Goal: Task Accomplishment & Management: Use online tool/utility

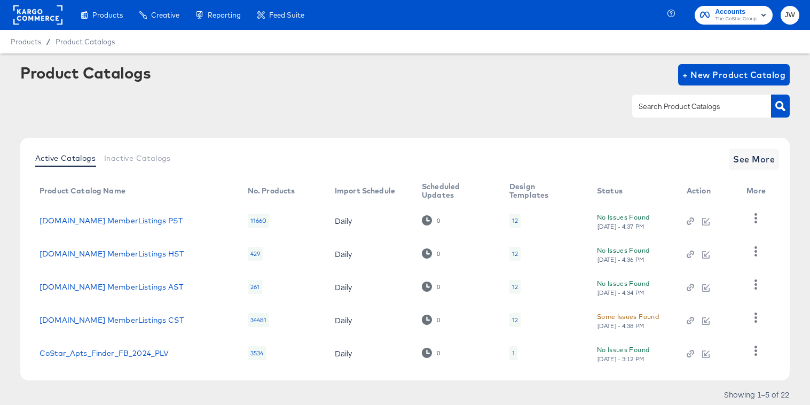
scroll to position [35, 0]
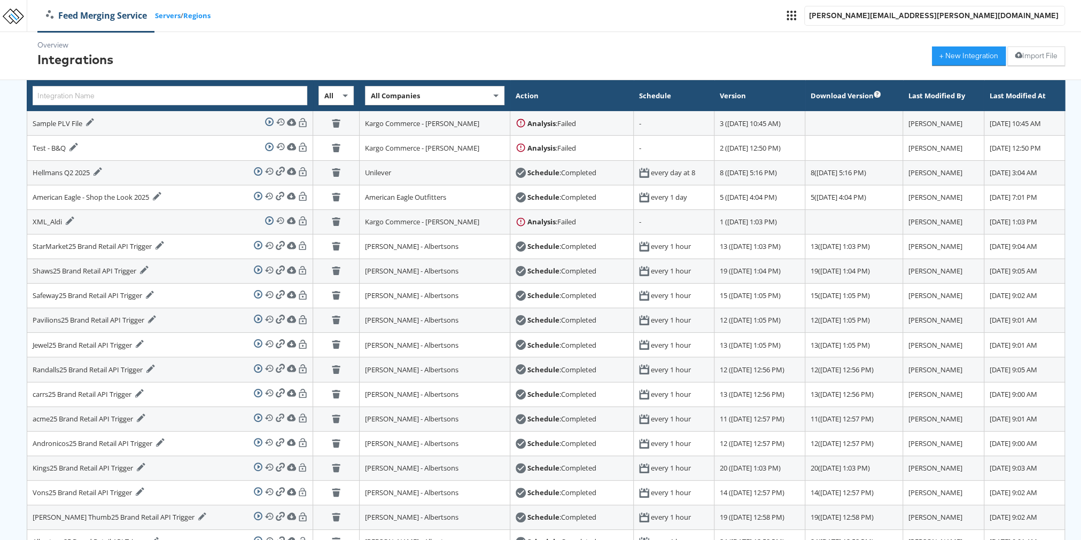
click at [371, 93] on span "All Companies" at bounding box center [395, 96] width 49 height 10
type input "will"
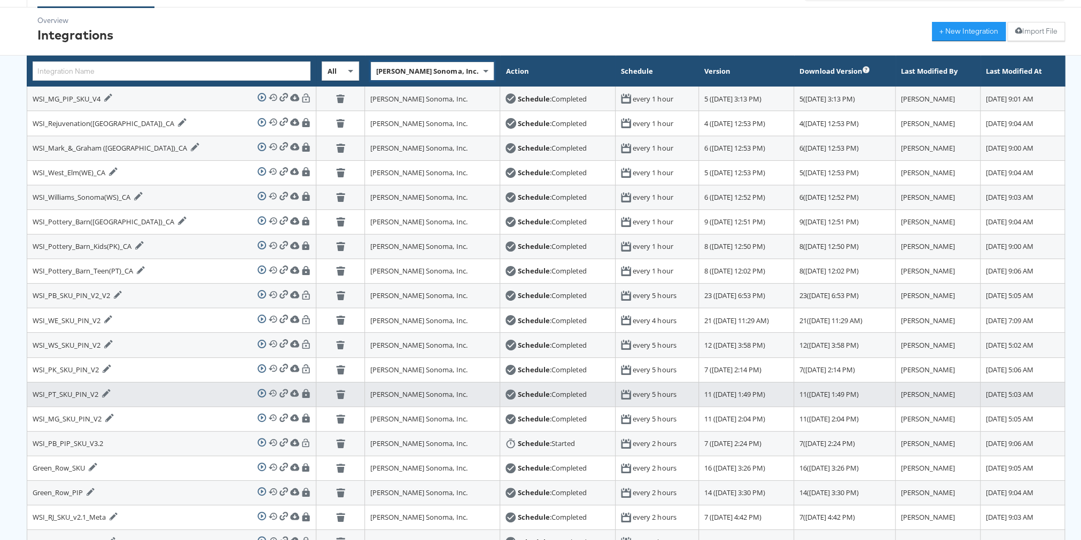
scroll to position [26, 0]
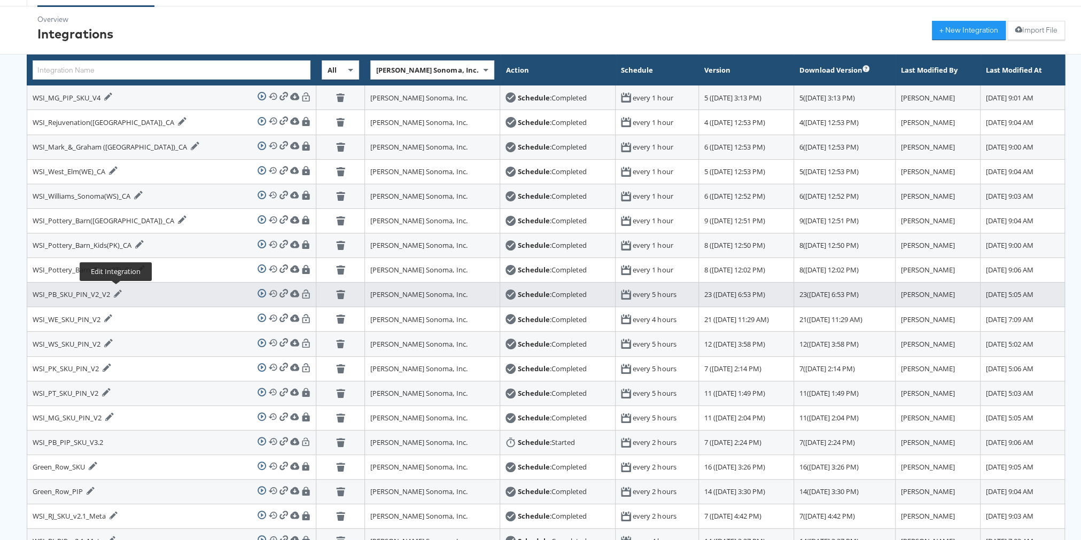
click at [115, 290] on icon at bounding box center [118, 294] width 9 height 9
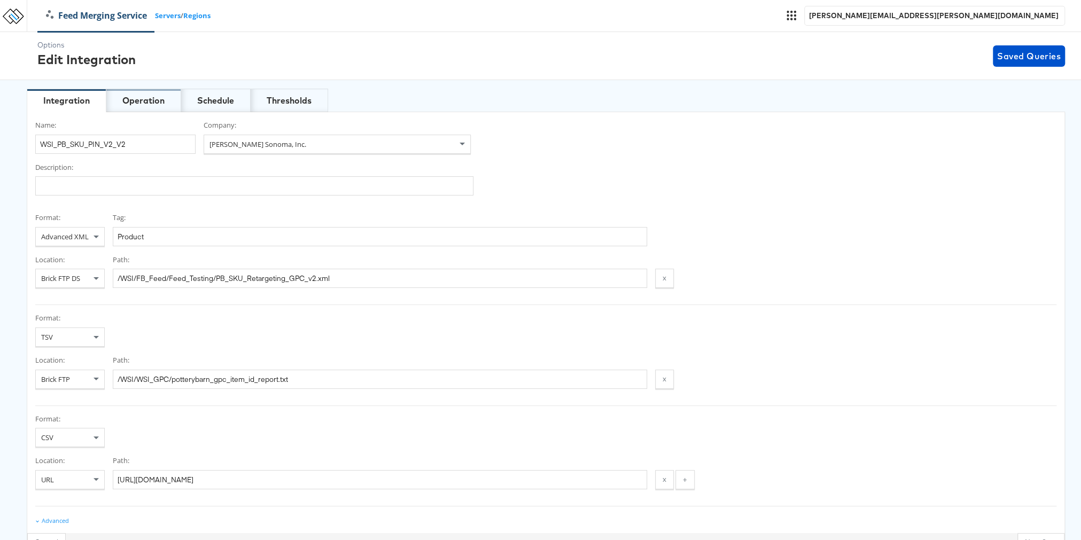
click at [143, 102] on div "Operation" at bounding box center [143, 101] width 42 height 12
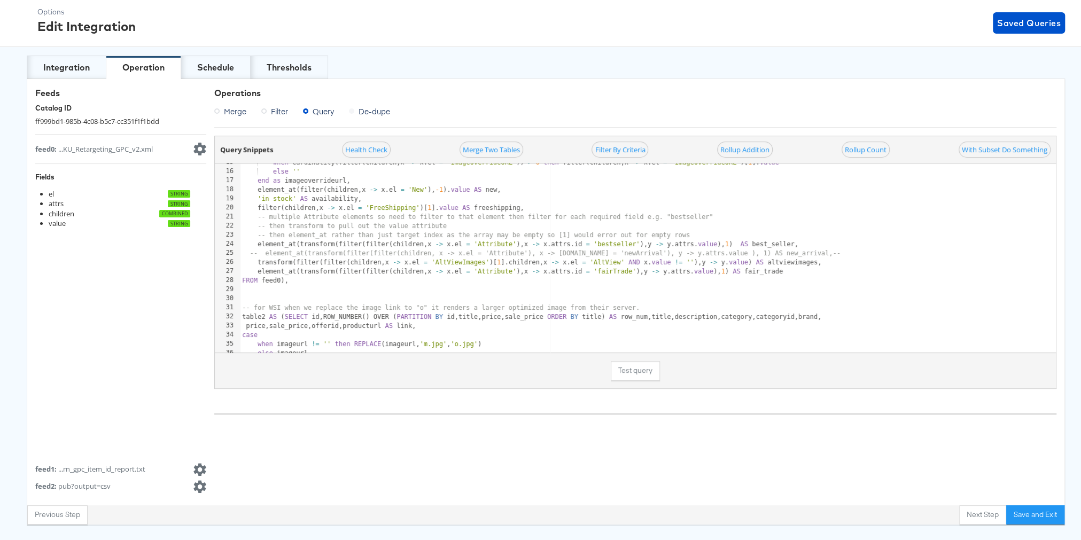
scroll to position [146, 0]
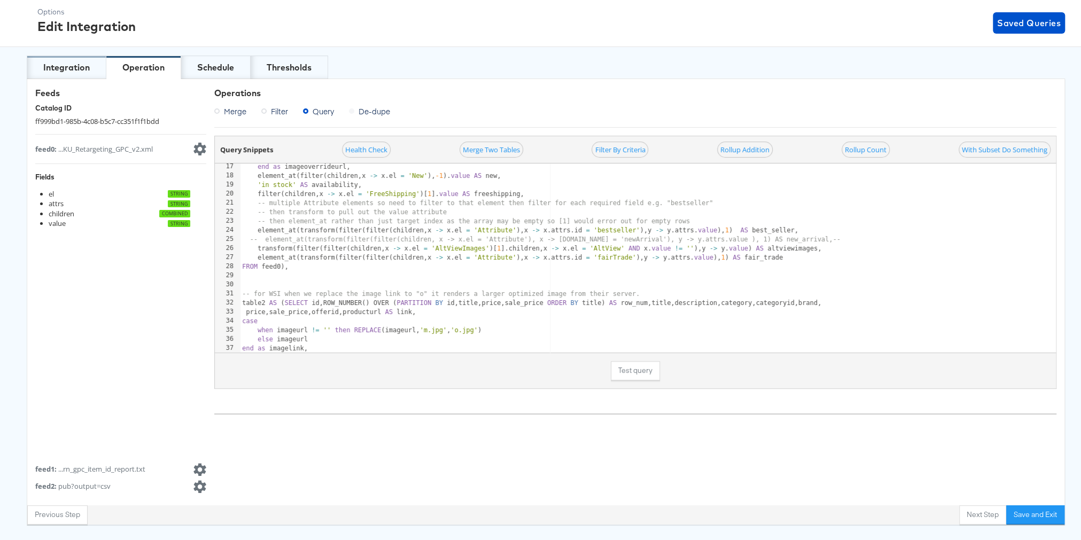
click at [76, 62] on div "Integration" at bounding box center [66, 67] width 46 height 12
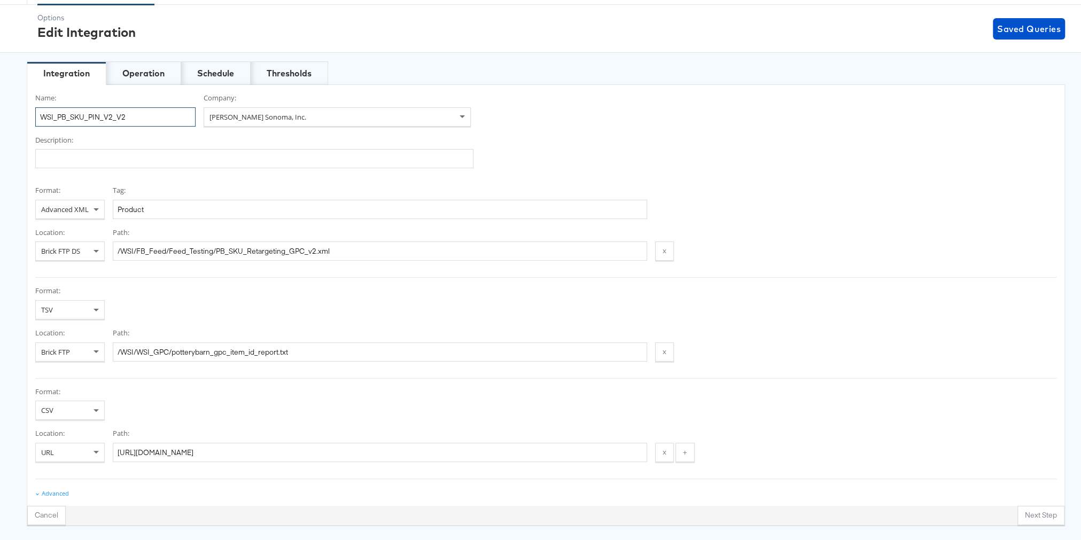
click at [42, 115] on input "WSI_PB_SKU_PIN_V2_V2" at bounding box center [115, 116] width 160 height 19
click at [153, 76] on div "Operation" at bounding box center [143, 73] width 42 height 12
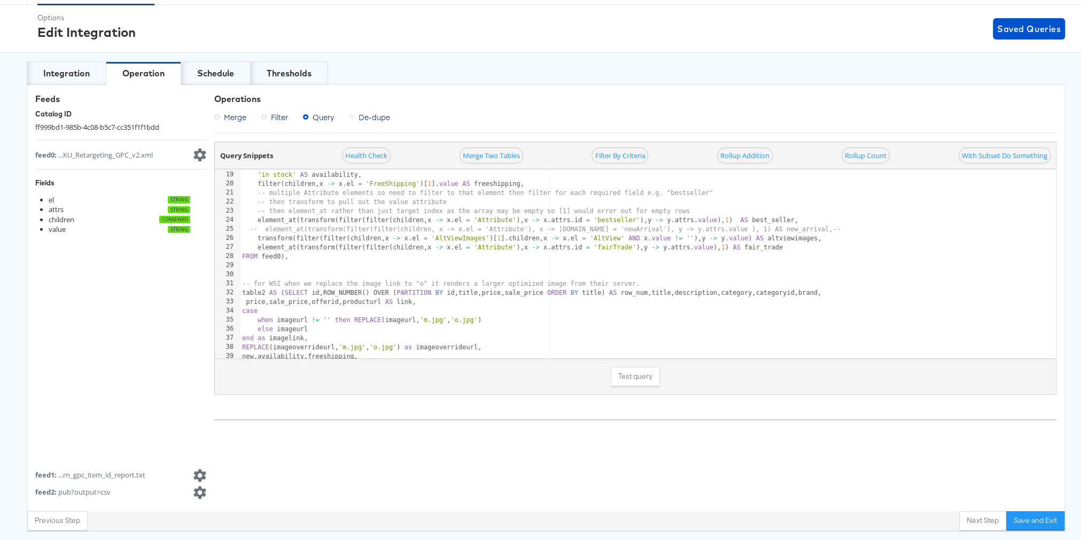
scroll to position [172, 0]
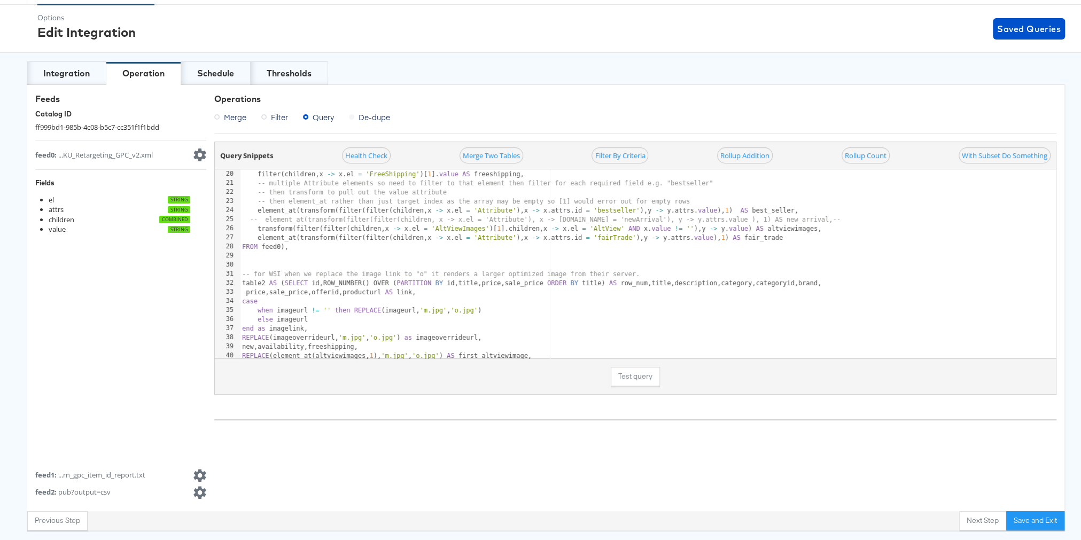
type textarea "table2 AS (SELECT id,ROW_NUMBER() OVER (PARTITION BY id, title, price, sale_pri…"
drag, startPoint x: 445, startPoint y: 283, endPoint x: 552, endPoint y: 281, distance: 106.8
click at [552, 281] on div "' in stock ' AS availability , filter ( children , x -> x . el = ' FreeShipping…" at bounding box center [648, 264] width 816 height 207
drag, startPoint x: 394, startPoint y: 283, endPoint x: 612, endPoint y: 279, distance: 218.0
click at [612, 279] on div "' in stock ' AS availability , filter ( children , x -> x . el = ' FreeShipping…" at bounding box center [648, 264] width 816 height 207
